Goal: Navigation & Orientation: Find specific page/section

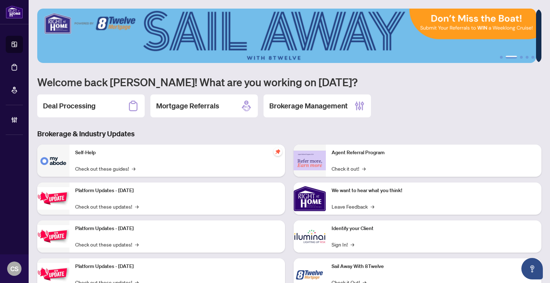
scroll to position [26, 0]
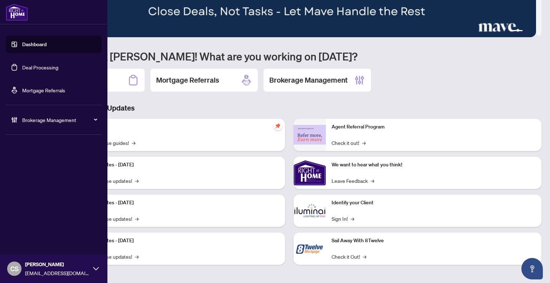
click at [44, 119] on span "Brokerage Management" at bounding box center [59, 120] width 74 height 8
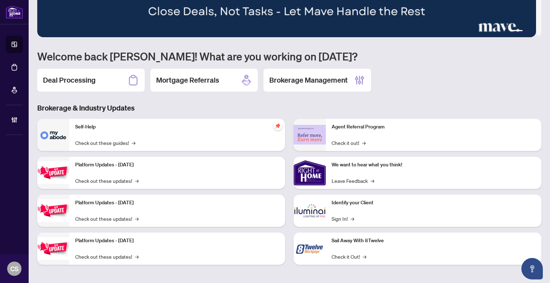
click at [483, 87] on div "Deal Processing Mortgage Referrals Brokerage Management" at bounding box center [289, 80] width 504 height 23
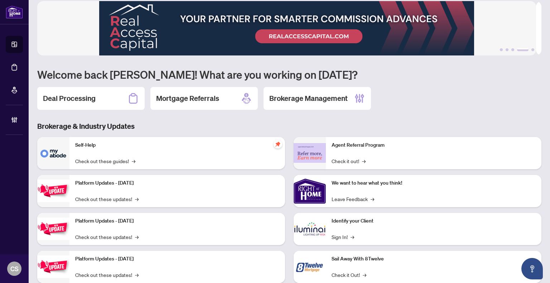
scroll to position [0, 0]
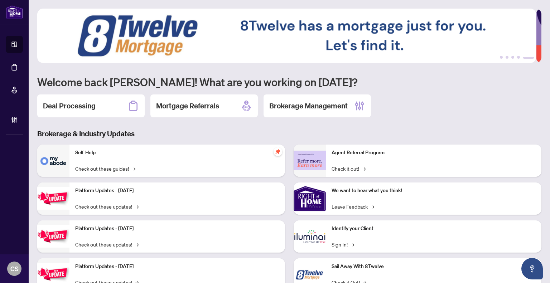
click at [256, 28] on img at bounding box center [286, 36] width 499 height 54
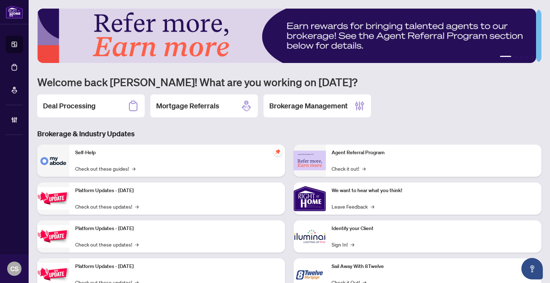
click at [437, 115] on div "Deal Processing Mortgage Referrals Brokerage Management" at bounding box center [289, 106] width 504 height 23
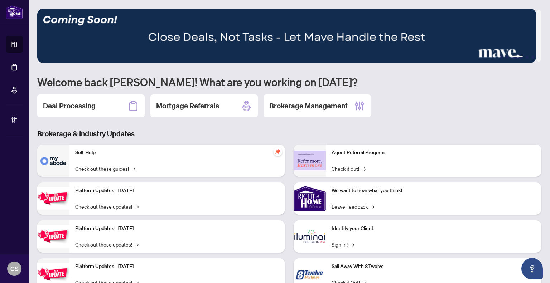
click at [409, 110] on div "Deal Processing Mortgage Referrals Brokerage Management" at bounding box center [289, 106] width 504 height 23
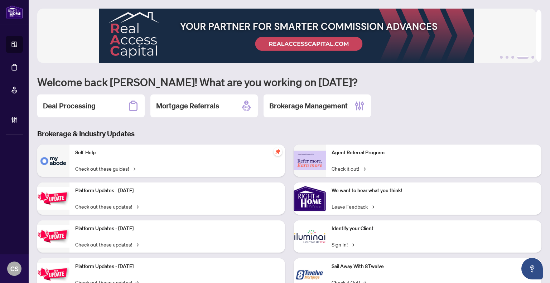
click at [447, 111] on div "Deal Processing Mortgage Referrals Brokerage Management" at bounding box center [289, 106] width 504 height 23
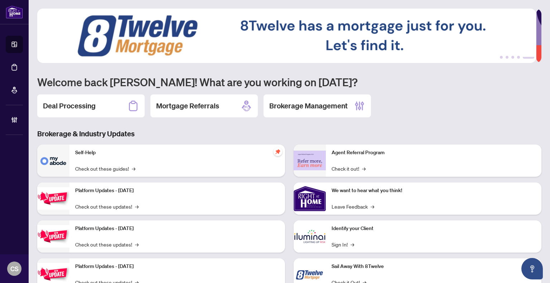
click at [385, 73] on div "1 2 3 4 5 Welcome back [PERSON_NAME]! What are you working on [DATE]? Deal Proc…" at bounding box center [289, 155] width 504 height 293
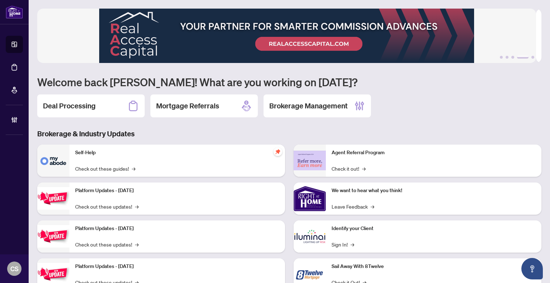
click at [419, 108] on div "Deal Processing Mortgage Referrals Brokerage Management" at bounding box center [289, 106] width 504 height 23
